Goal: Task Accomplishment & Management: Manage account settings

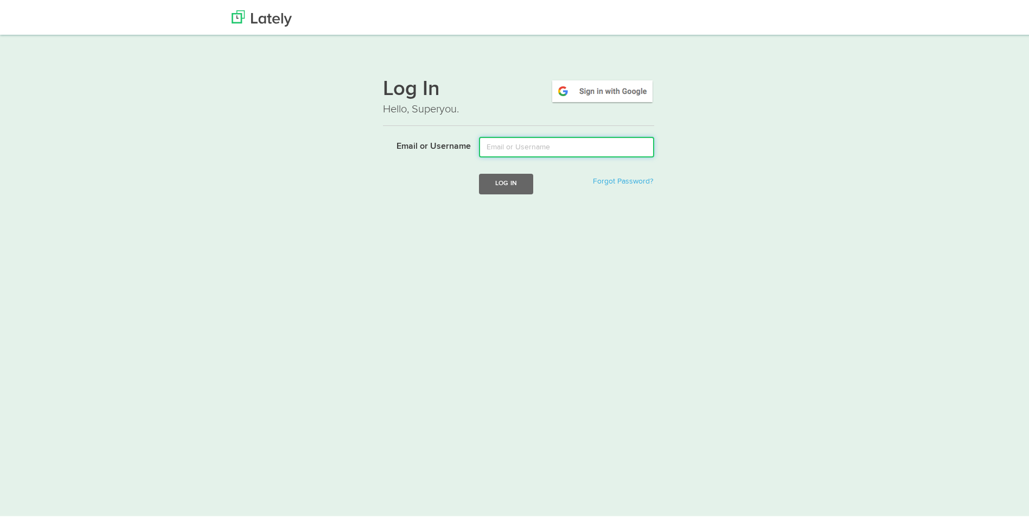
click at [539, 139] on input "Email or Username" at bounding box center [566, 145] width 175 height 21
type input "[EMAIL_ADDRESS][DOMAIN_NAME]"
click at [516, 180] on button "Log In" at bounding box center [506, 181] width 54 height 20
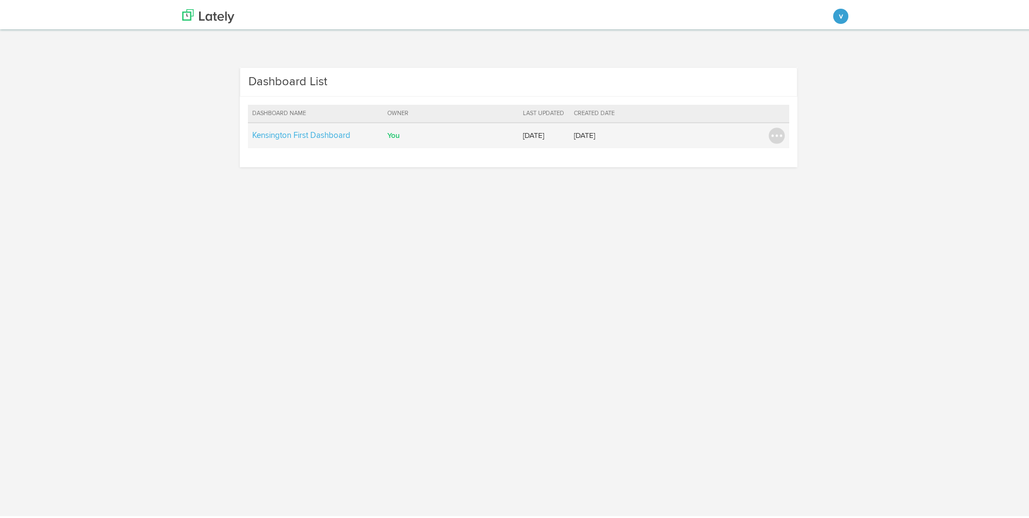
click at [307, 138] on td "Kensington First Dashboard" at bounding box center [316, 132] width 136 height 25
click at [306, 133] on link "Kensington First Dashboard" at bounding box center [301, 133] width 98 height 8
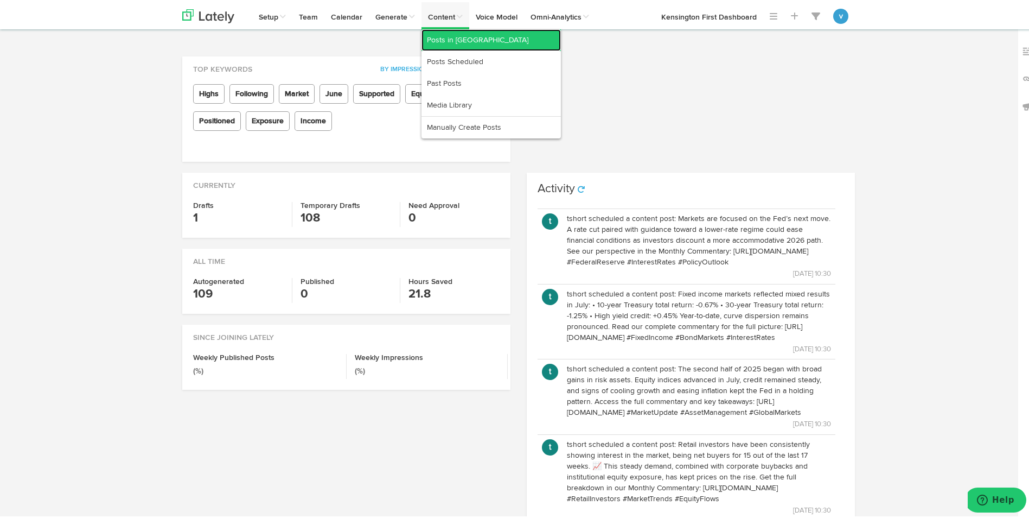
click at [455, 41] on link "Posts in [GEOGRAPHIC_DATA]" at bounding box center [491, 38] width 139 height 22
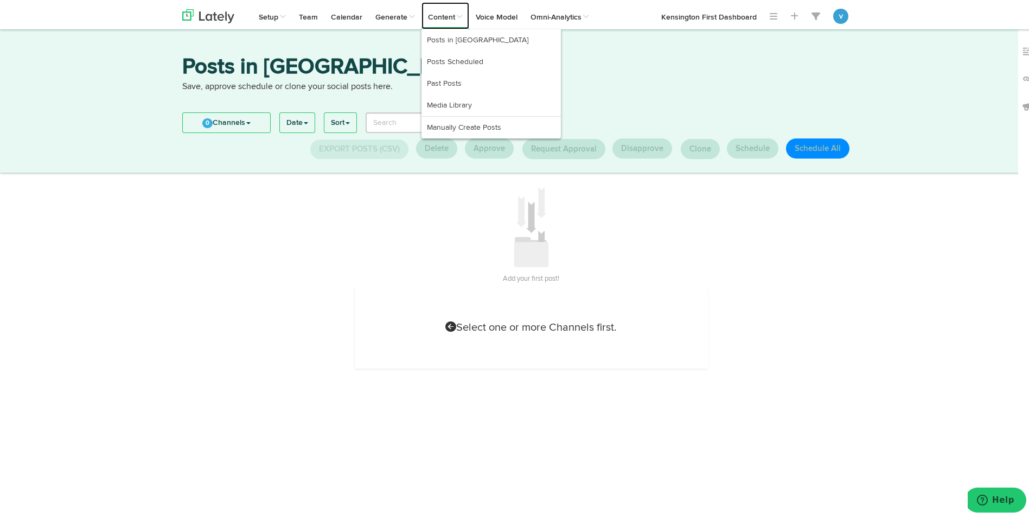
click at [452, 26] on link "Content" at bounding box center [446, 13] width 48 height 27
click at [454, 53] on link "Posts Scheduled" at bounding box center [491, 60] width 139 height 22
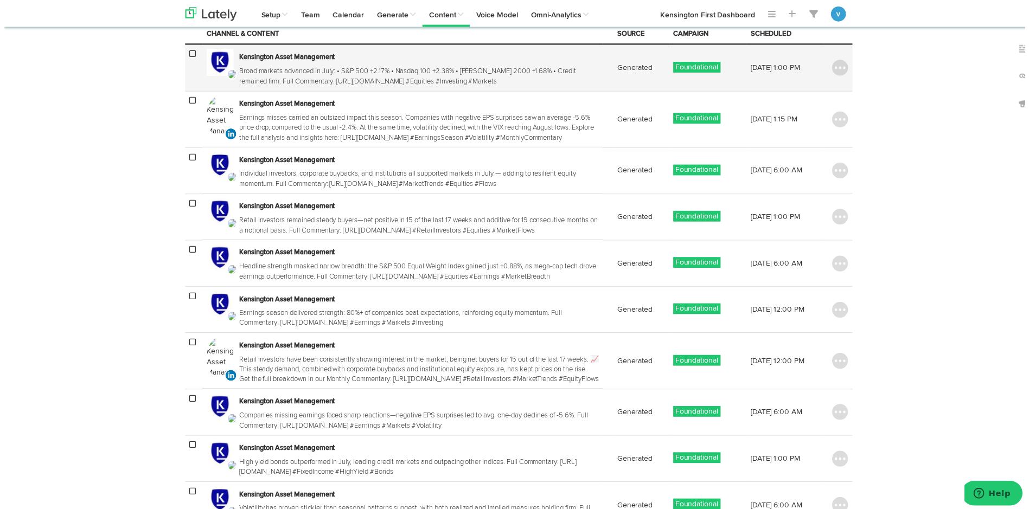
scroll to position [205, 0]
